Goal: Task Accomplishment & Management: Manage account settings

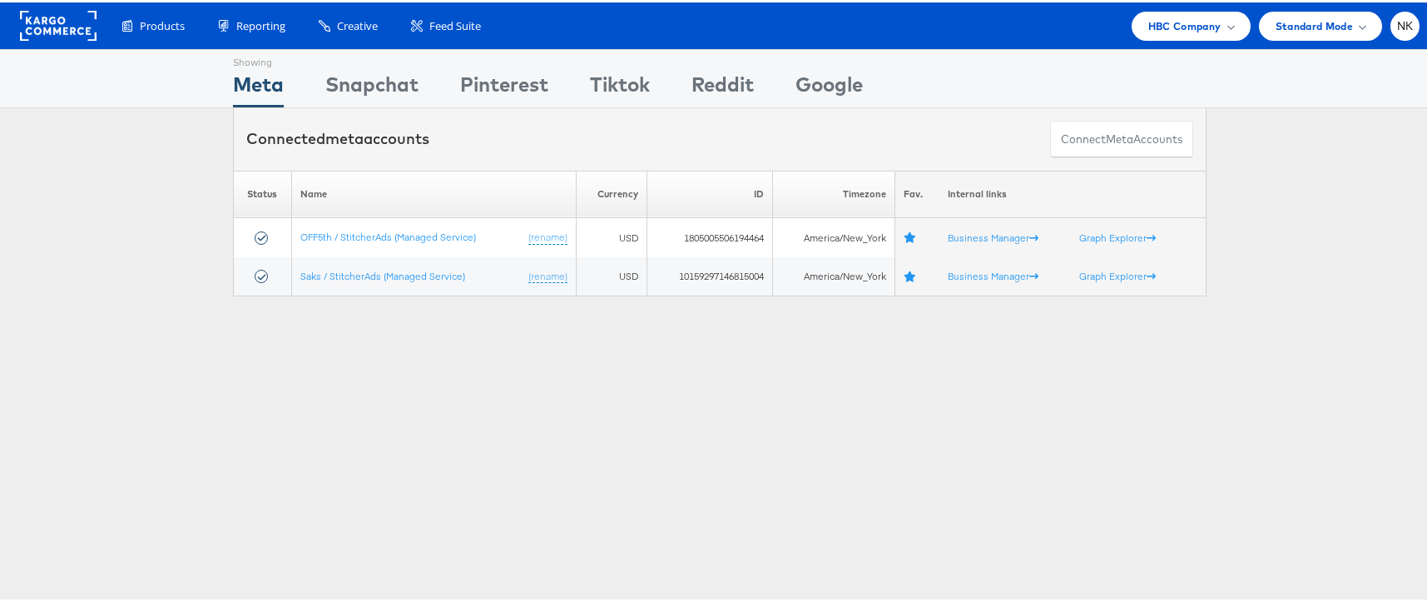
click at [1160, 62] on div "Showing Meta Showing [GEOGRAPHIC_DATA] Showing Pinterest Showing Tiktok Showing…" at bounding box center [720, 75] width 974 height 57
click at [1165, 36] on div "HBC Company" at bounding box center [1191, 23] width 119 height 29
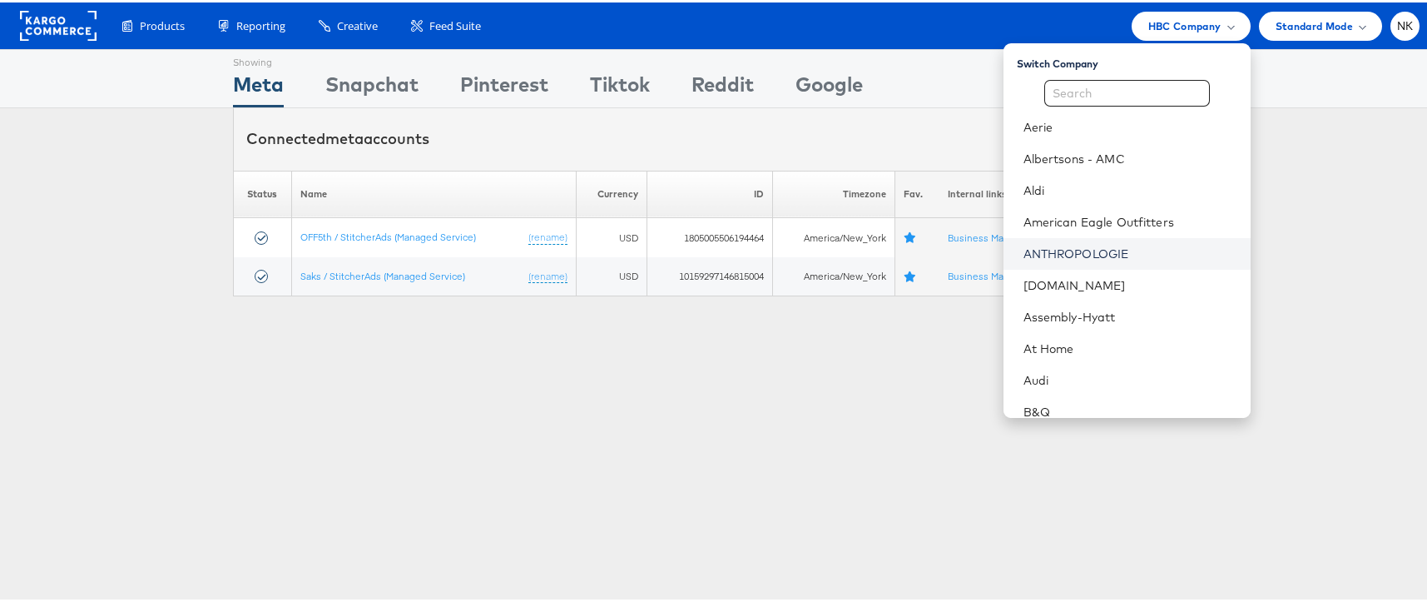
click at [1089, 250] on link "ANTHROPOLOGIE" at bounding box center [1131, 251] width 214 height 17
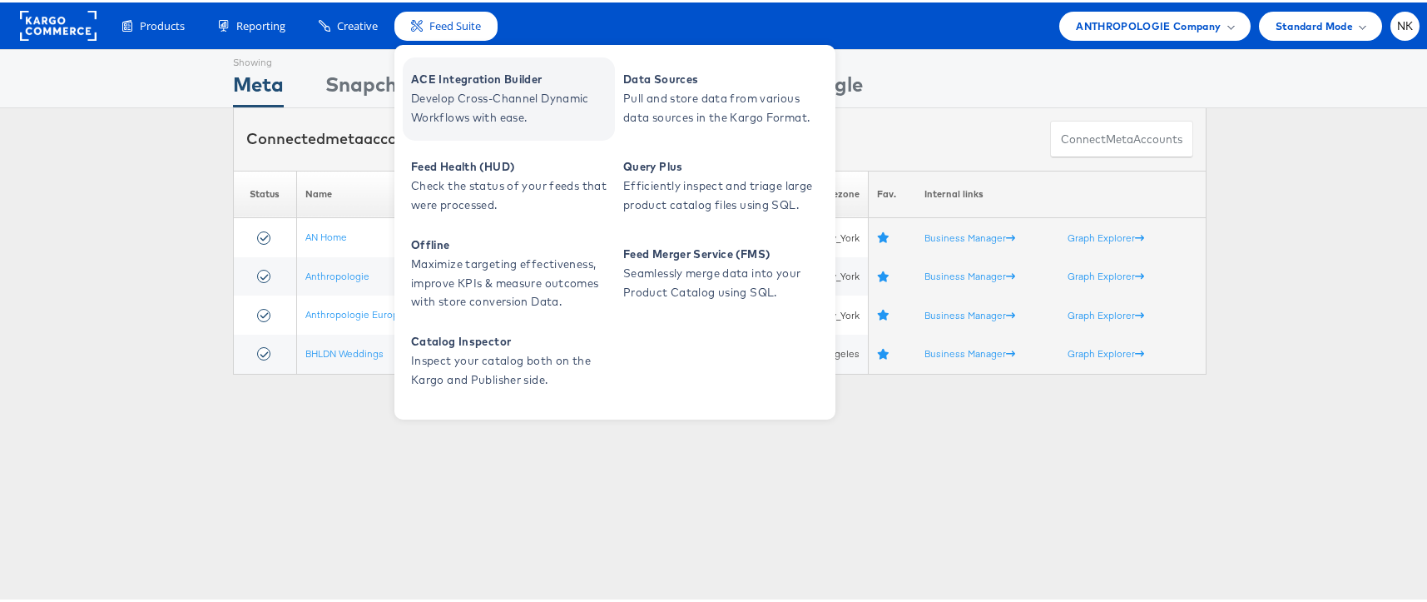
click at [480, 103] on span "Develop Cross-Channel Dynamic Workflows with ease." at bounding box center [511, 106] width 200 height 38
